Goal: Task Accomplishment & Management: Use online tool/utility

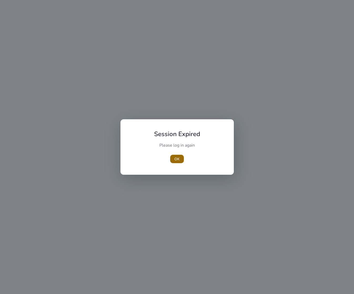
click at [177, 163] on span "button" at bounding box center [177, 159] width 14 height 13
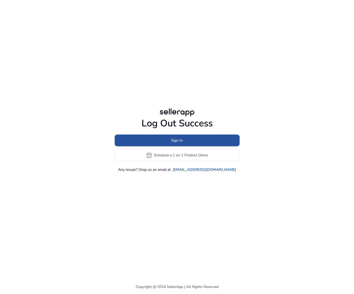
click at [196, 138] on span at bounding box center [177, 140] width 125 height 13
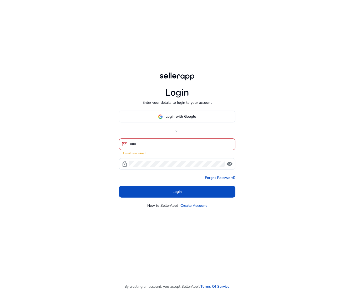
type input "**********"
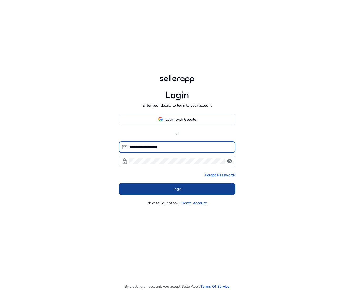
click at [213, 188] on span at bounding box center [177, 189] width 116 height 13
